Goal: Transaction & Acquisition: Obtain resource

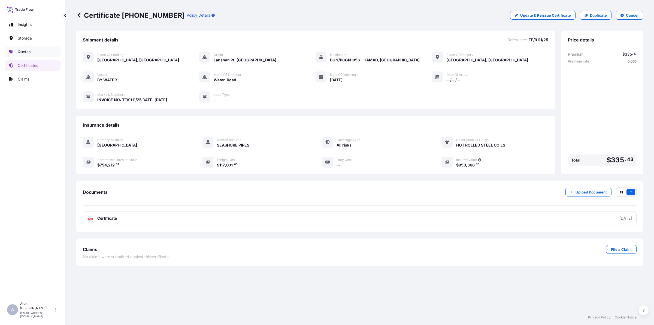
click at [27, 51] on p "Quotes" at bounding box center [24, 51] width 13 height 5
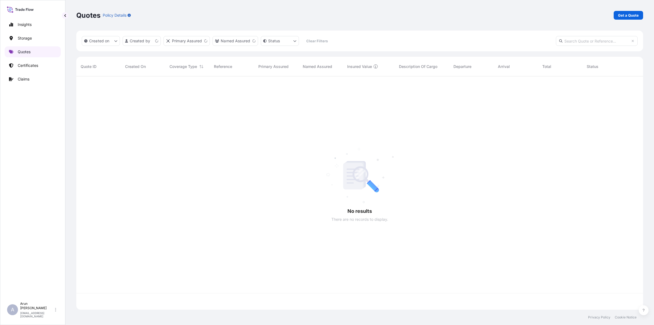
scroll to position [231, 562]
click at [630, 11] on link "Get a Quote" at bounding box center [628, 15] width 29 height 9
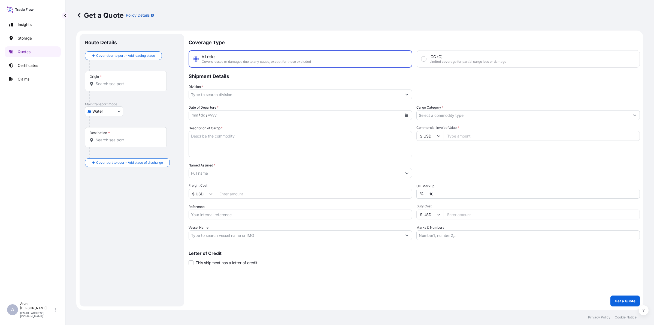
click at [118, 110] on body "Insights Storage Quotes Certificates Claims A [PERSON_NAME] [PERSON_NAME][EMAIL…" at bounding box center [327, 162] width 654 height 325
click at [102, 144] on span "Inland" at bounding box center [100, 144] width 11 height 5
select select "Inland"
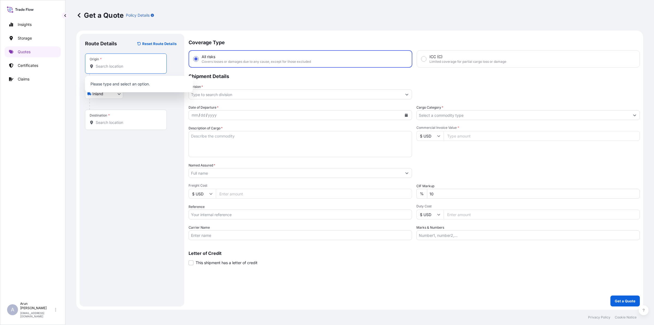
click at [118, 65] on input "Origin *" at bounding box center [128, 66] width 64 height 5
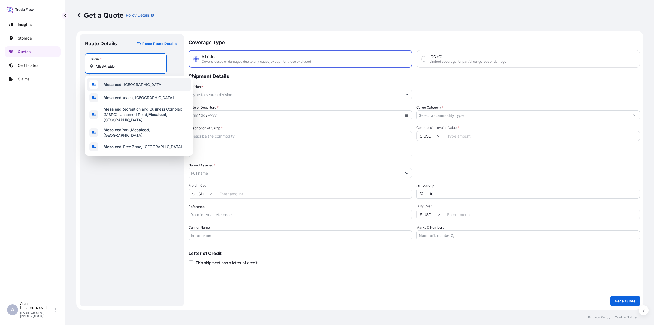
click at [105, 82] on span "Mesaieed , [GEOGRAPHIC_DATA]" at bounding box center [133, 84] width 59 height 5
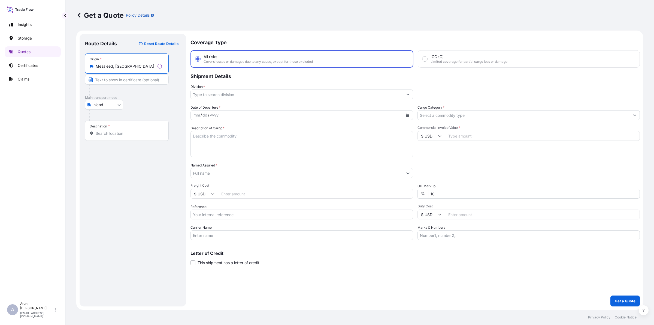
type input "Mesaieed, [GEOGRAPHIC_DATA]"
click at [104, 82] on input "Text to appear on certificate" at bounding box center [127, 80] width 84 height 10
type input "QATAR ALUMINIUM LIMITED COMPANY,MESAIEED, [GEOGRAPHIC_DATA], [GEOGRAPHIC_DATA]."
click at [148, 80] on input "QATAR ALUMINIUM LIMITED COMPANY,MESAIEED, [GEOGRAPHIC_DATA], [GEOGRAPHIC_DATA]." at bounding box center [126, 80] width 82 height 10
click at [134, 132] on input "Destination *" at bounding box center [128, 133] width 64 height 5
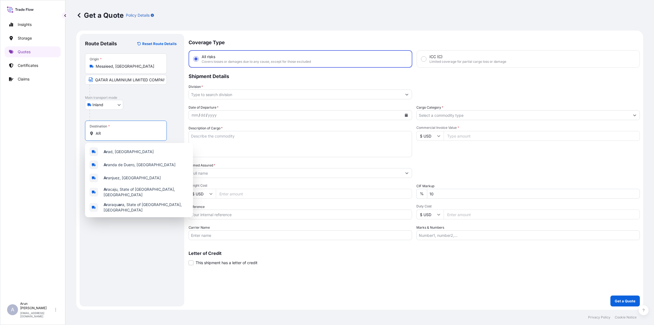
type input "A"
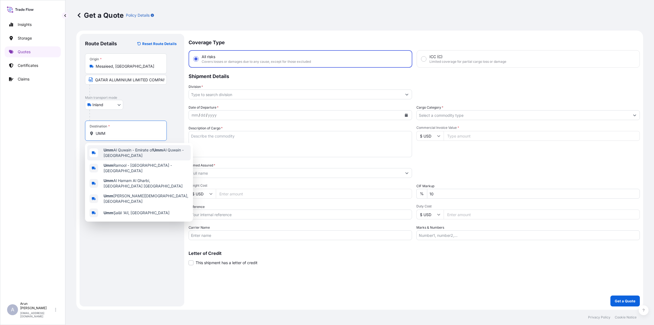
click at [143, 151] on span "Umm Al Quwain - Emirate of [GEOGRAPHIC_DATA] - [GEOGRAPHIC_DATA]" at bounding box center [146, 152] width 85 height 11
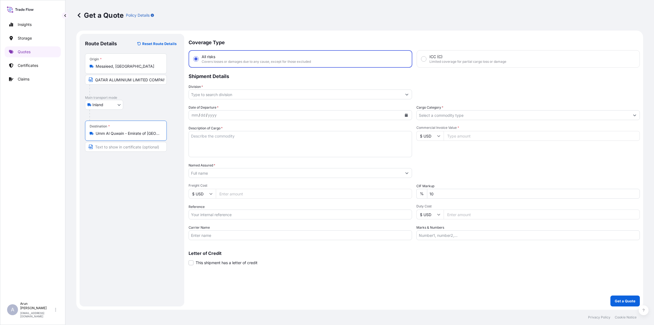
type input "Umm Al Quwain - Emirate of [GEOGRAPHIC_DATA] - [GEOGRAPHIC_DATA]"
click at [138, 145] on input "Text to appear on certificate" at bounding box center [126, 147] width 82 height 10
type input "ARABIAN EXTRUSIONS FACTORY"
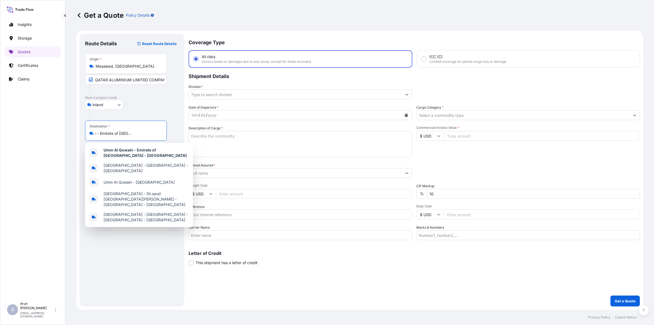
scroll to position [0, 59]
drag, startPoint x: 96, startPoint y: 134, endPoint x: 165, endPoint y: 134, distance: 69.2
click at [165, 134] on div "Destination * [GEOGRAPHIC_DATA] - Emirate of [GEOGRAPHIC_DATA] - [GEOGRAPHIC_DA…" at bounding box center [126, 130] width 82 height 20
click at [160, 179] on div "Umm Al Quwain - [GEOGRAPHIC_DATA]" at bounding box center [139, 182] width 104 height 13
type input "Umm Al Quwain - [GEOGRAPHIC_DATA]"
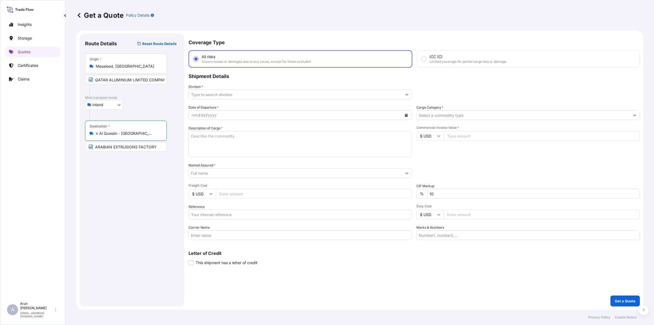
scroll to position [0, 0]
click at [121, 137] on div "Destination * [GEOGRAPHIC_DATA] - [GEOGRAPHIC_DATA]" at bounding box center [126, 130] width 82 height 20
click at [121, 136] on input "Umm Al Quwain - [GEOGRAPHIC_DATA]" at bounding box center [128, 133] width 64 height 5
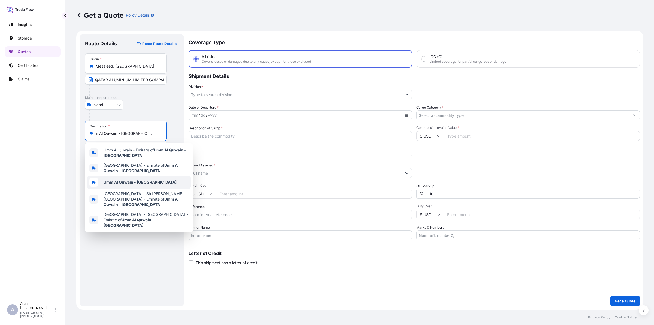
click at [116, 180] on b "Umm Al Quwain - [GEOGRAPHIC_DATA]" at bounding box center [140, 182] width 73 height 5
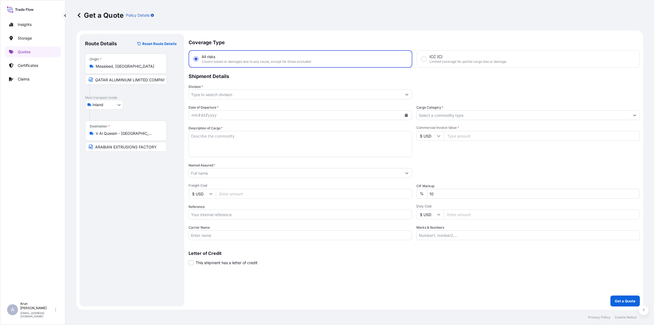
scroll to position [0, 0]
drag, startPoint x: 160, startPoint y: 133, endPoint x: 91, endPoint y: 133, distance: 69.5
click at [91, 133] on div "Umm Al Quwain - [GEOGRAPHIC_DATA]" at bounding box center [126, 133] width 72 height 5
copy icon
click at [118, 147] on input "ARABIAN EXTRUSIONS FACTORY" at bounding box center [126, 147] width 82 height 10
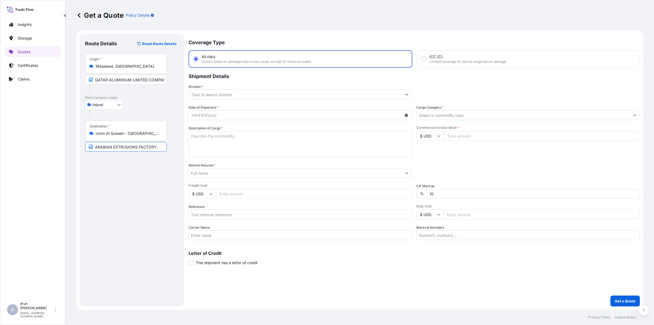
paste input "Umm Al Quwain - [GEOGRAPHIC_DATA]"
type input "ARABIAN EXTRUSIONS FACTORY, [GEOGRAPHIC_DATA] - [GEOGRAPHIC_DATA]"
click at [228, 96] on input "Division *" at bounding box center [295, 94] width 213 height 10
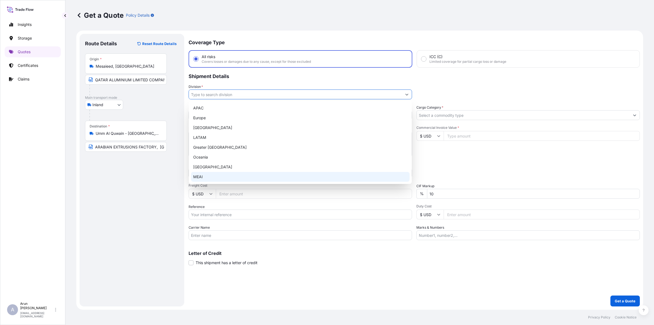
click at [200, 175] on div "MEAI" at bounding box center [300, 177] width 219 height 10
type input "MEAI"
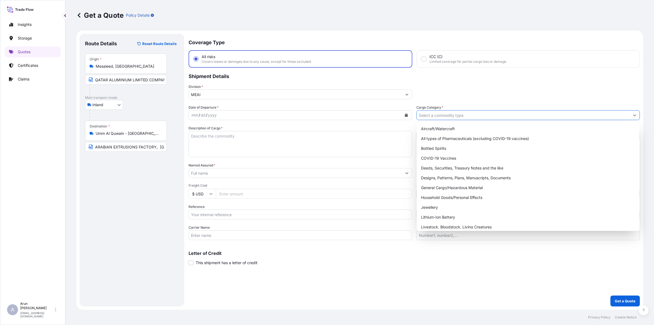
click at [435, 116] on input "Cargo Category *" at bounding box center [523, 115] width 213 height 10
click at [437, 187] on div "General Cargo/Hazardous Material" at bounding box center [528, 188] width 219 height 10
type input "General Cargo/Hazardous Material"
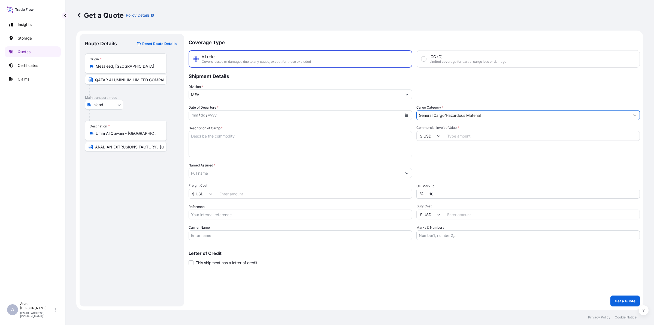
click at [406, 117] on button "Calendar" at bounding box center [406, 115] width 9 height 9
click at [201, 183] on div "21" at bounding box center [198, 181] width 10 height 10
click at [231, 146] on textarea "Description of Cargo *" at bounding box center [300, 144] width 223 height 26
type textarea "ALUMINIUM LOGS (BILLETS)"
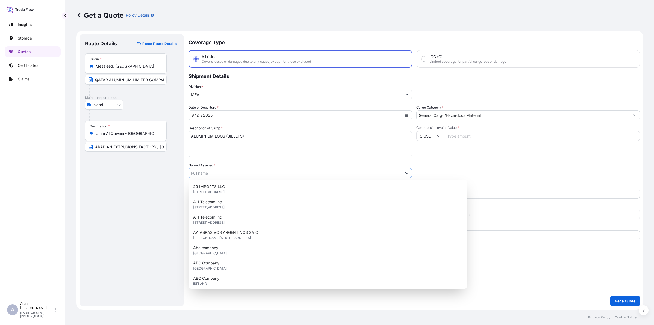
click at [209, 174] on input "Named Assured *" at bounding box center [295, 173] width 213 height 10
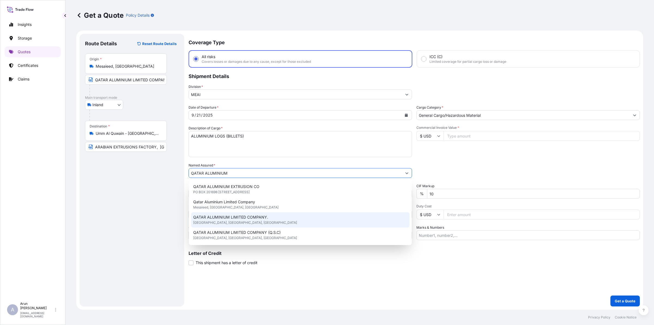
click at [248, 218] on span "QATAR ALUMINIUM LIMITED COMPANY." at bounding box center [230, 216] width 75 height 5
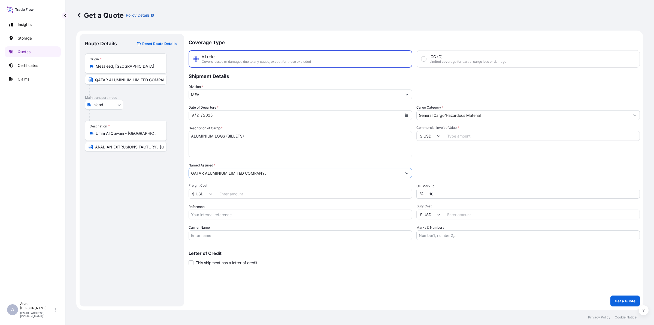
type input "QATAR ALUMINIUM LIMITED COMPANY."
click at [236, 195] on input "Freight Cost" at bounding box center [314, 194] width 196 height 10
type input "5750"
click at [240, 209] on input "Reference" at bounding box center [300, 214] width 223 height 10
type input "QA1001045807"
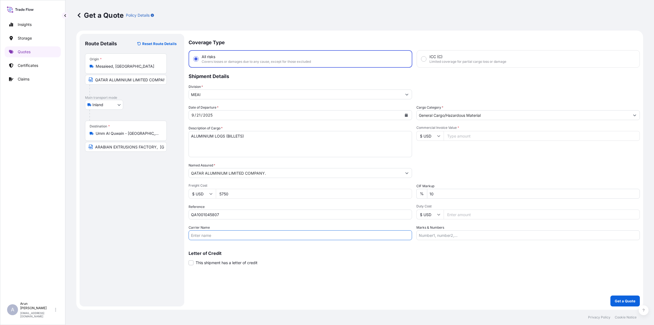
click at [217, 235] on input "Carrier Name" at bounding box center [300, 235] width 223 height 10
drag, startPoint x: 247, startPoint y: 238, endPoint x: 142, endPoint y: 238, distance: 104.7
click at [142, 238] on form "Route Details Reset Route Details Place of loading Road / Inland Road / Inland …" at bounding box center [359, 170] width 567 height 279
type input "BY TRUCK"
click at [460, 132] on input "Commercial Invoice Value *" at bounding box center [542, 136] width 196 height 10
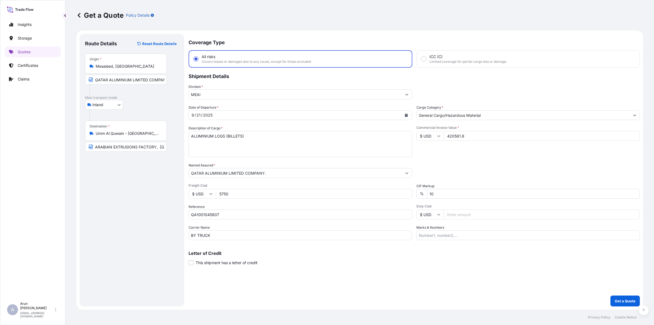
type input "420581.8"
click at [470, 234] on input "Marks & Numbers" at bounding box center [527, 235] width 223 height 10
drag, startPoint x: 445, startPoint y: 235, endPoint x: 466, endPoint y: 240, distance: 22.1
click at [466, 240] on div "Coverage Type All risks Covers losses or damages due to any cause, except for t…" at bounding box center [414, 170] width 451 height 272
drag, startPoint x: 444, startPoint y: 235, endPoint x: 477, endPoint y: 243, distance: 34.3
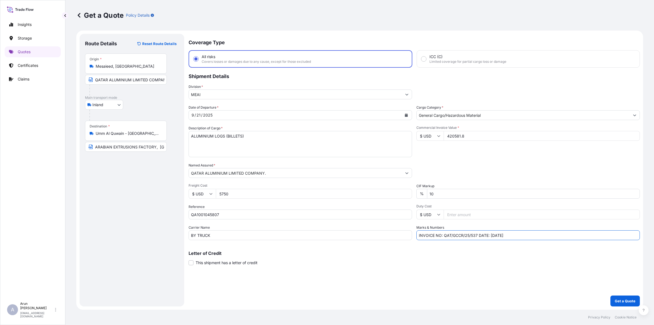
click at [477, 243] on div "Coverage Type All risks Covers losses or damages due to any cause, except for t…" at bounding box center [414, 170] width 451 height 272
click at [479, 237] on input "INVOICE NO: QAT/GCCR/25/537 DATE: [DATE]" at bounding box center [527, 235] width 223 height 10
paste input "QAT/GCCR/25/537"
click at [478, 234] on input "INVOICE NO: QAT/GCCR/25/537 , QAT/GCCR/25/538DATE: [DATE]" at bounding box center [527, 235] width 223 height 10
drag, startPoint x: 479, startPoint y: 232, endPoint x: 514, endPoint y: 242, distance: 36.2
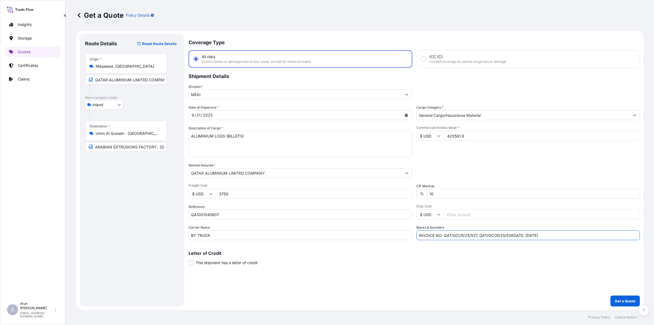
click at [514, 242] on div "Coverage Type All risks Covers losses or damages due to any cause, except for t…" at bounding box center [414, 170] width 451 height 272
click at [513, 237] on input "INVOICE NO: QAT/GCCR/25/537, QAT/GCCR/25/538DATE: [DATE]" at bounding box center [527, 235] width 223 height 10
paste input "QAT/GCCR/25/538"
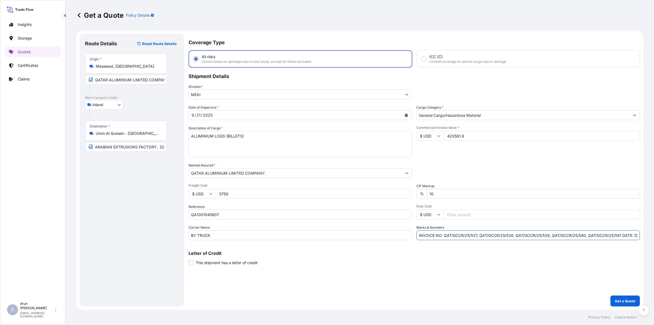
type input "INVOICE NO: QAT/GCCR/25/537, QAT/GCCR/25/538, QAT/GCCR/25/539, QAT/GCCR/25/540,…"
click at [611, 295] on button "Get a Quote" at bounding box center [625, 300] width 29 height 11
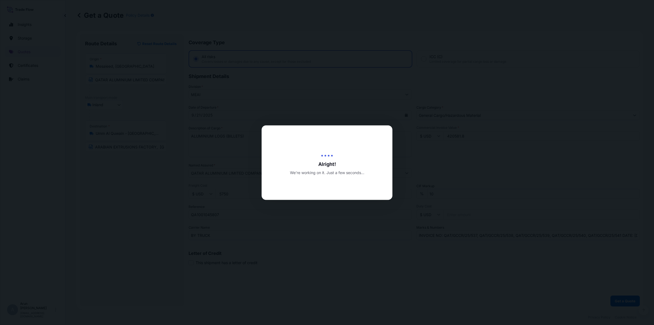
select select "Inland"
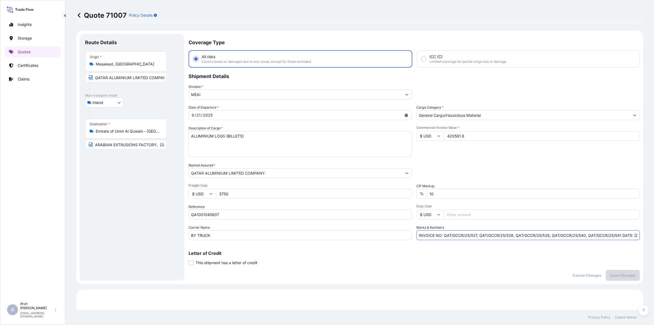
click at [628, 234] on input "INVOICE NO: QAT/GCCR/25/537, QAT/GCCR/25/538, QAT/GCCR/25/539, QAT/GCCR/25/540,…" at bounding box center [527, 235] width 223 height 10
click at [617, 235] on input "INVOICE NO: QAT/GCCR/25/537, QAT/GCCR/25/538, QAT/GCCR/25/539, QAT/GCCR/25/540,…" at bounding box center [527, 235] width 223 height 10
click at [422, 238] on input "INVOICE NO: QAT/GCCR/25/537, QAT/GCCR/25/538, QAT/GCCR/25/539, QAT/GCCR/25/540,…" at bounding box center [527, 235] width 223 height 10
drag, startPoint x: 567, startPoint y: 234, endPoint x: 600, endPoint y: 234, distance: 32.4
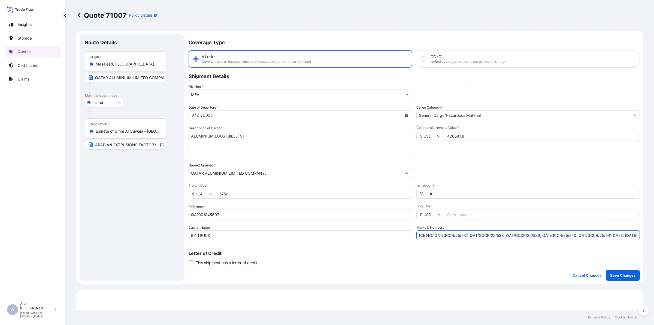
click at [600, 234] on input "INVOICE NO: QAT/GCCR/25/537, QAT/GCCR/25/538, QAT/GCCR/25/539, QAT/GCCR/25/540,…" at bounding box center [527, 235] width 223 height 10
click at [599, 235] on input "INVOICE NO: QAT/GCCR/25/537, QAT/GCCR/25/538, QAT/GCCR/25/539, QAT/GCCR/25/540,…" at bounding box center [527, 235] width 223 height 10
paste input "QAT/GCCR/25/541"
click at [611, 237] on input "INVOICE NO: QAT/GCCR/25/537, QAT/GCCR/25/538, QAT/GCCR/25/539, QAT/GCCR/25/540,…" at bounding box center [527, 235] width 223 height 10
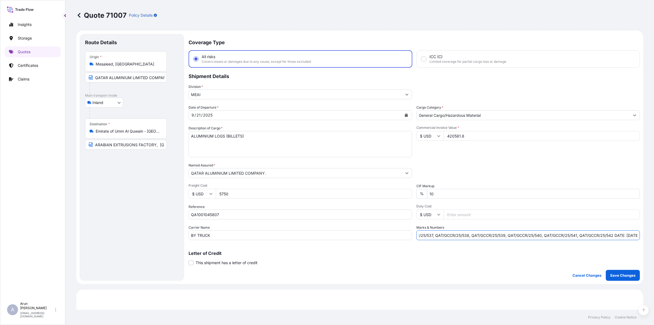
type input "INVOICE NO: QAT/GCCR/25/537, QAT/GCCR/25/538, QAT/GCCR/25/539, QAT/GCCR/25/540,…"
click at [606, 270] on button "Save Changes" at bounding box center [623, 275] width 34 height 11
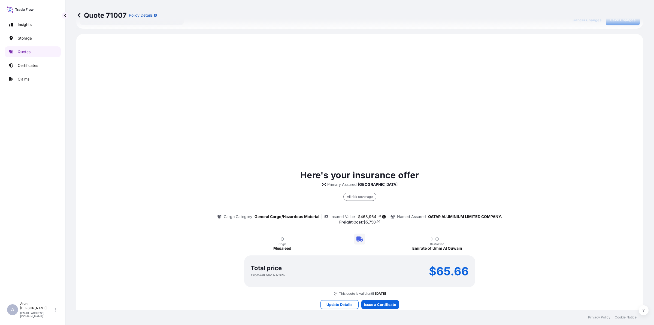
scroll to position [261, 0]
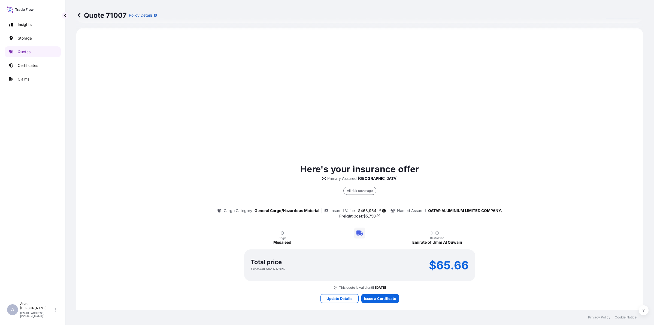
select select "Inland"
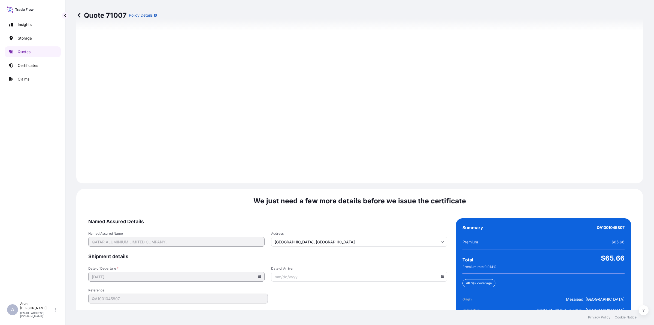
scroll to position [708, 0]
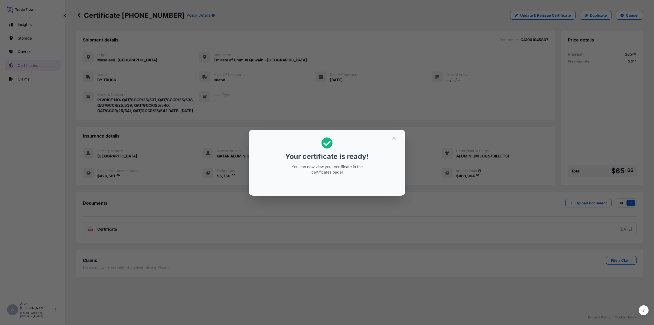
click at [397, 133] on section "Your certificate is ready! You can now view your certificate in the certificate…" at bounding box center [327, 162] width 156 height 66
click at [399, 136] on button "button" at bounding box center [394, 138] width 14 height 9
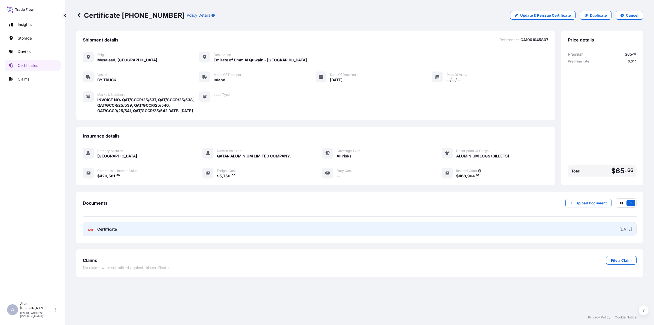
click at [96, 232] on div "PDF Certificate" at bounding box center [101, 228] width 29 height 5
